Goal: Find contact information: Find contact information

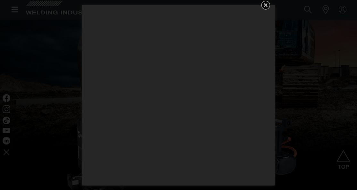
scroll to position [225, 0]
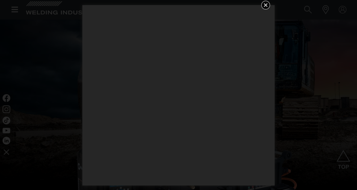
click at [264, 4] on icon "Get 5 WIA Welding Guides Free!" at bounding box center [266, 5] width 8 height 8
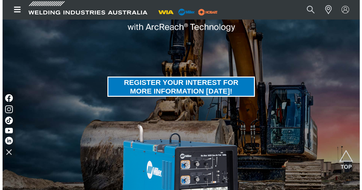
scroll to position [128, 0]
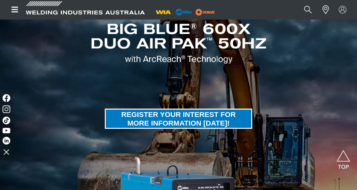
click at [17, 6] on icon "Open top menu" at bounding box center [14, 10] width 9 height 8
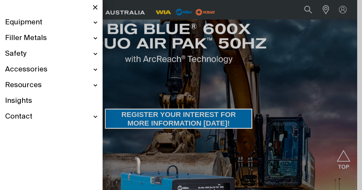
click at [30, 114] on span "Contact" at bounding box center [18, 116] width 27 height 9
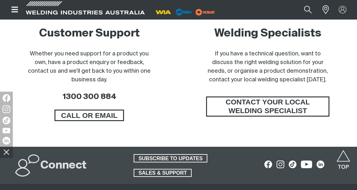
scroll to position [481, 0]
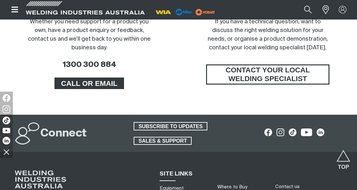
click at [93, 84] on span "CALL OR EMAIL" at bounding box center [89, 84] width 68 height 12
